Goal: Task Accomplishment & Management: Use online tool/utility

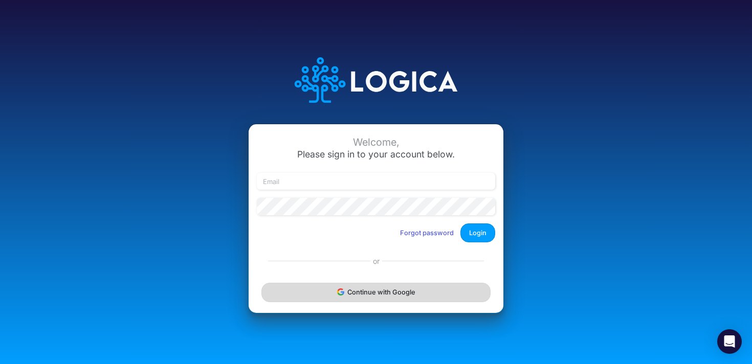
click at [308, 295] on button "Continue with Google" at bounding box center [375, 292] width 229 height 19
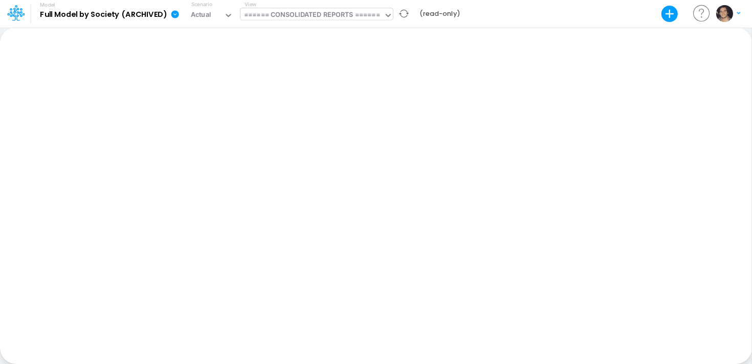
click at [372, 13] on div "====== CONSOLIDATED REPORTS ======" at bounding box center [312, 16] width 136 height 12
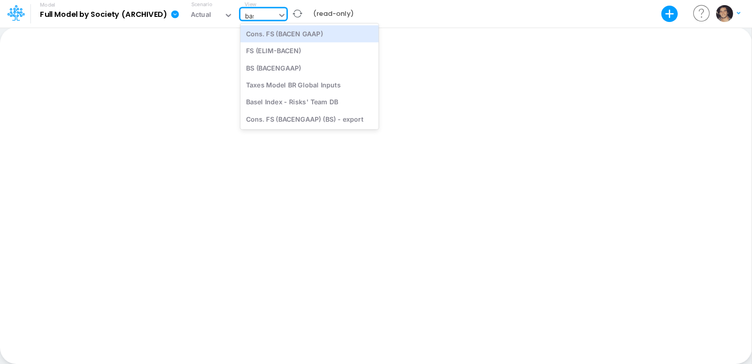
type input "base"
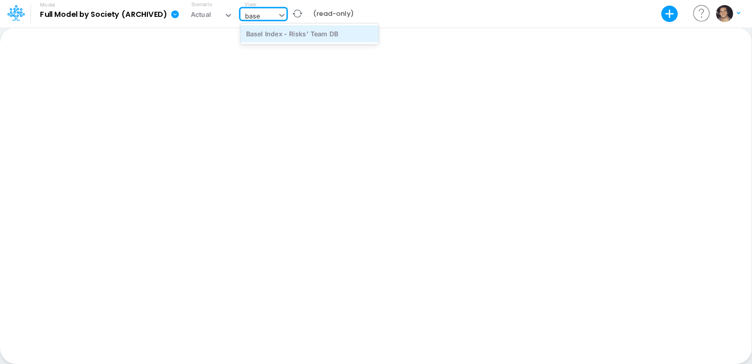
click at [349, 38] on div "Basel Index - Risks' Team DB" at bounding box center [309, 33] width 138 height 17
type input "Basel Index - Datasource"
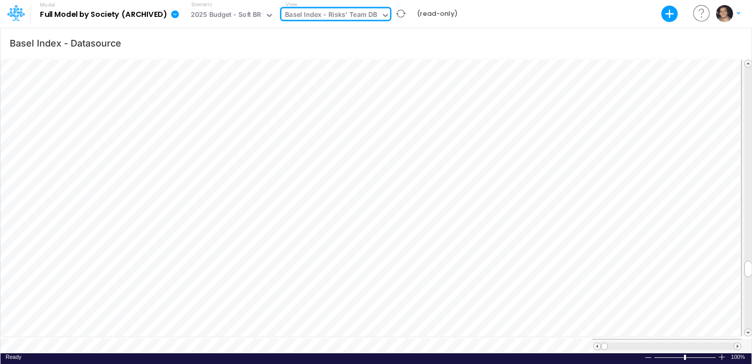
click at [381, 16] on icon at bounding box center [385, 15] width 9 height 9
click at [374, 17] on div "Basel Index - Risks' Team DB" at bounding box center [330, 15] width 99 height 15
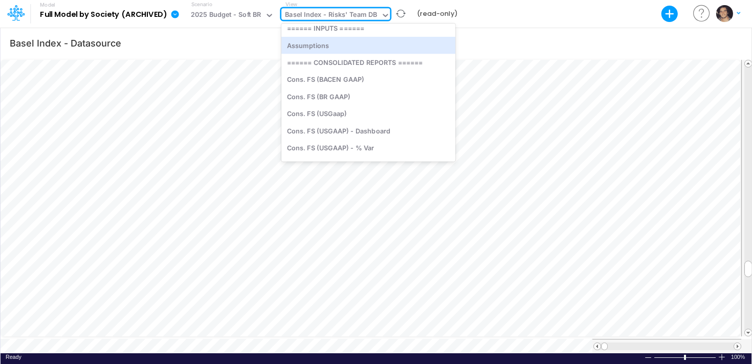
scroll to position [26, 0]
click at [358, 45] on div "Assumptions" at bounding box center [368, 44] width 174 height 17
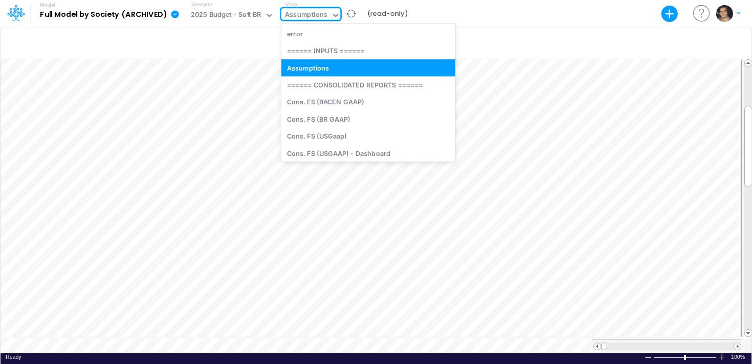
click at [325, 14] on div "Assumptions" at bounding box center [306, 15] width 50 height 15
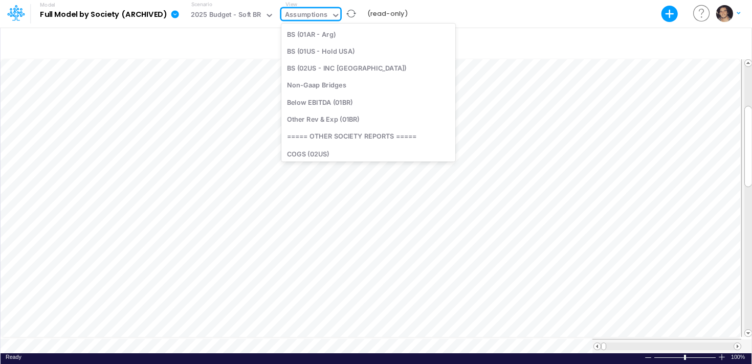
scroll to position [836, 0]
